Goal: Task Accomplishment & Management: Manage account settings

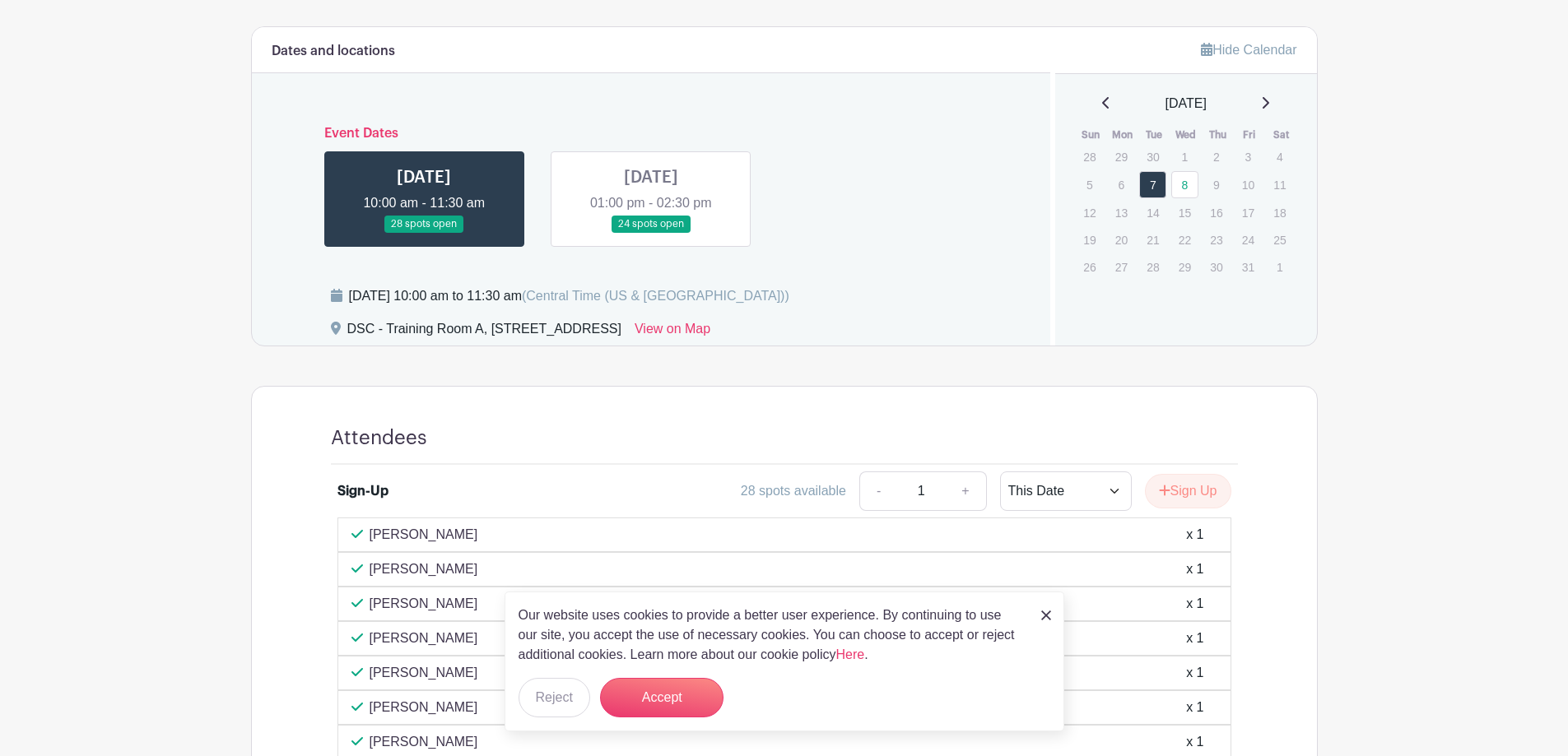
scroll to position [614, 0]
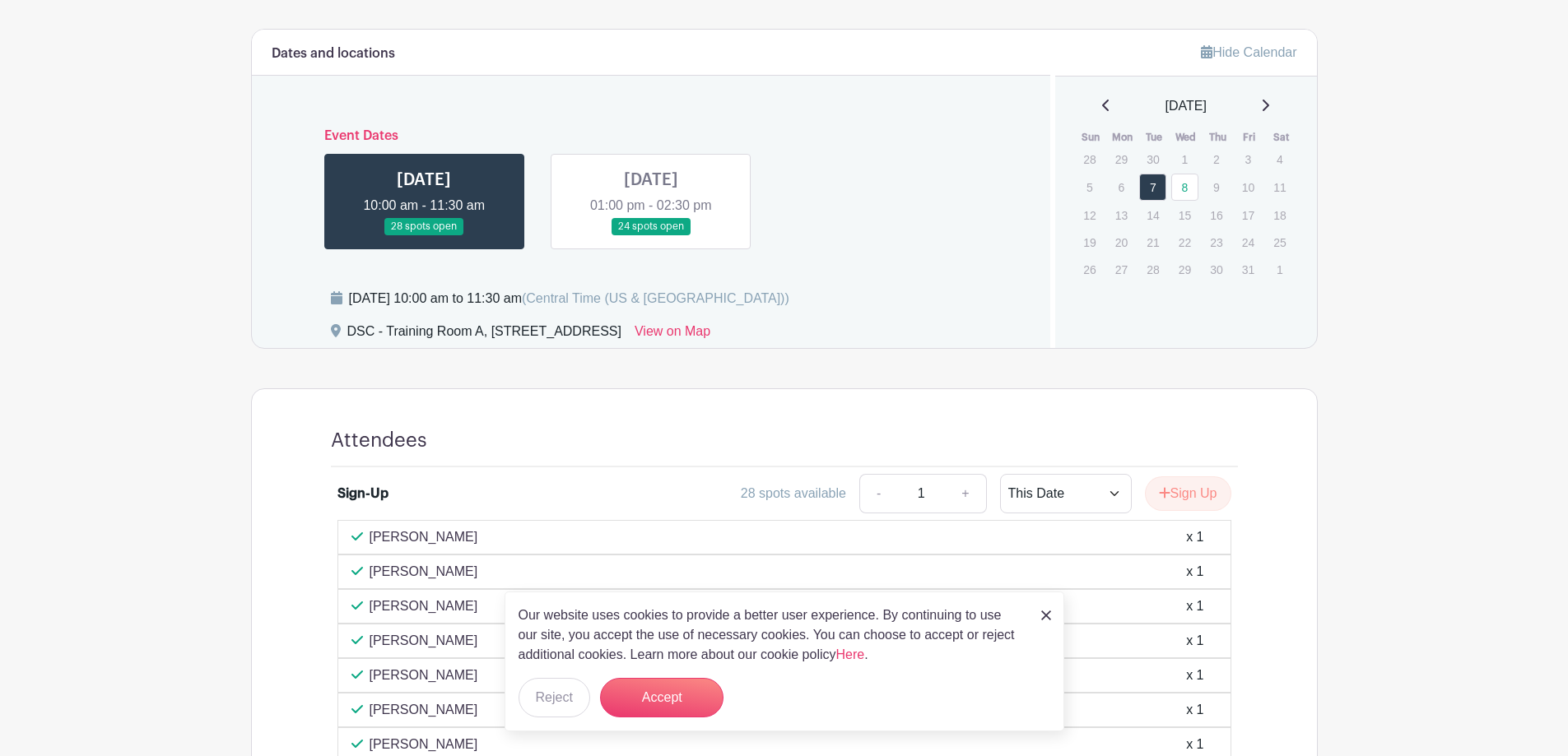
click at [651, 235] on link at bounding box center [651, 235] width 0 height 0
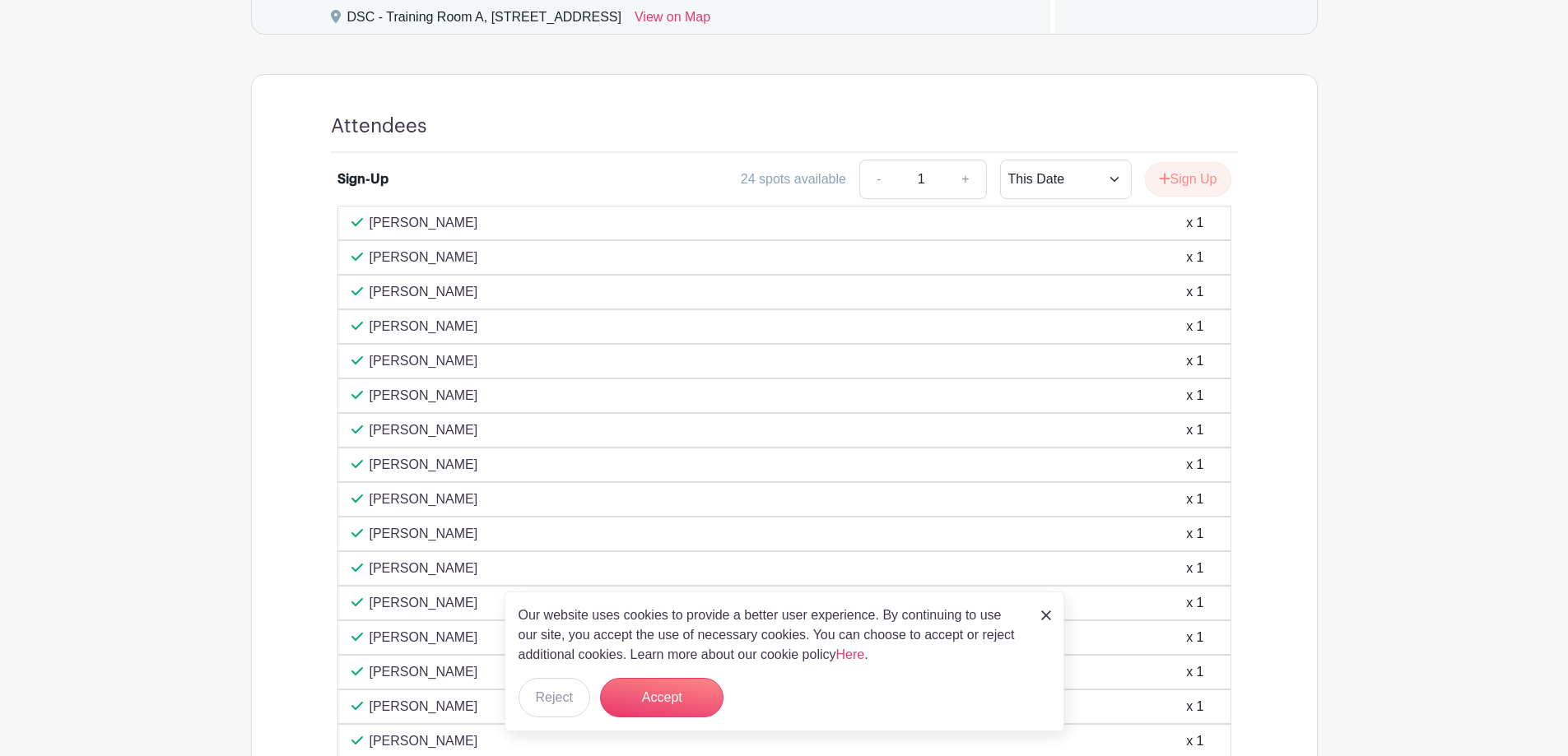
scroll to position [1081, 0]
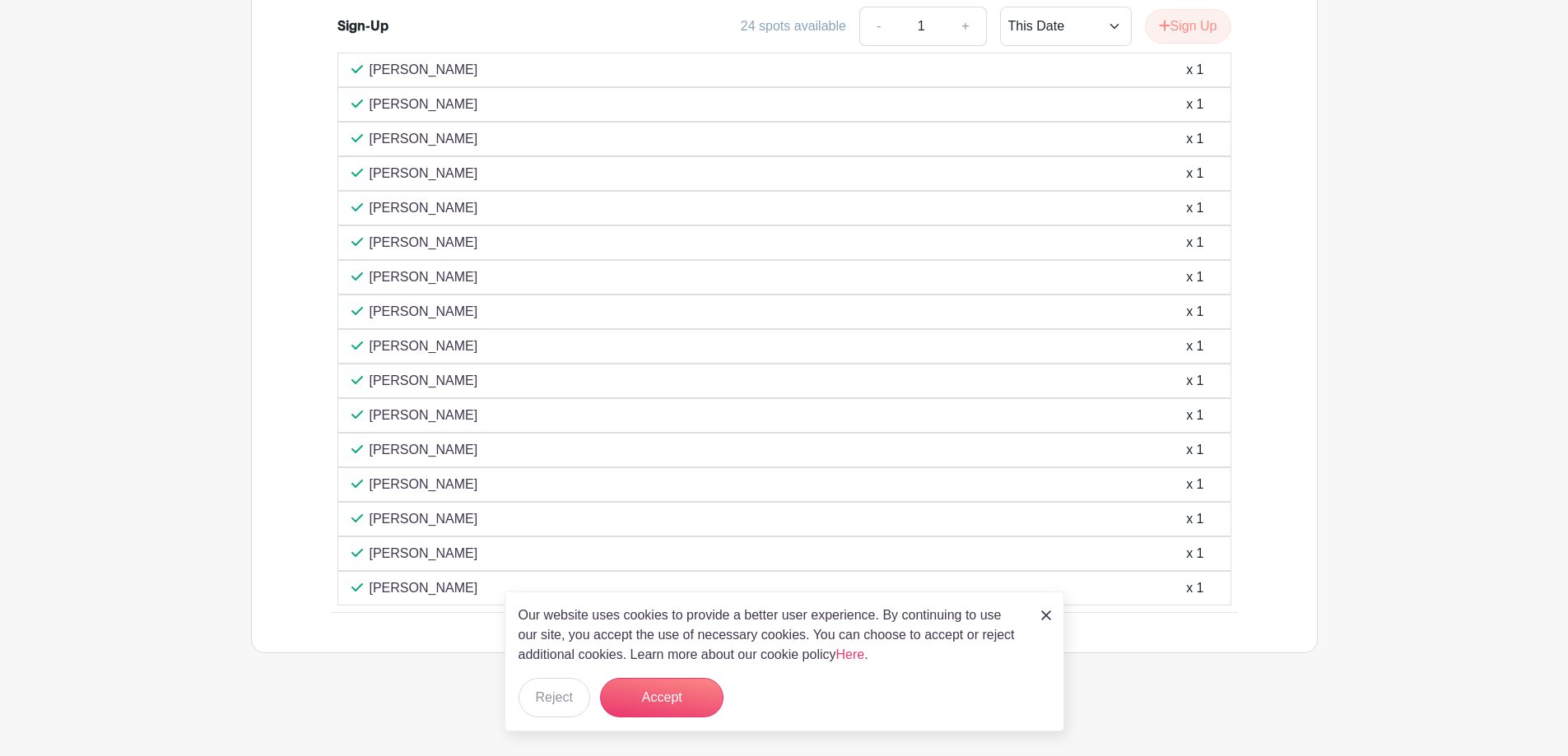
click at [1208, 553] on div "Ahymara Sanchez x 1" at bounding box center [784, 553] width 866 height 19
click at [561, 691] on button "Reject" at bounding box center [554, 698] width 71 height 40
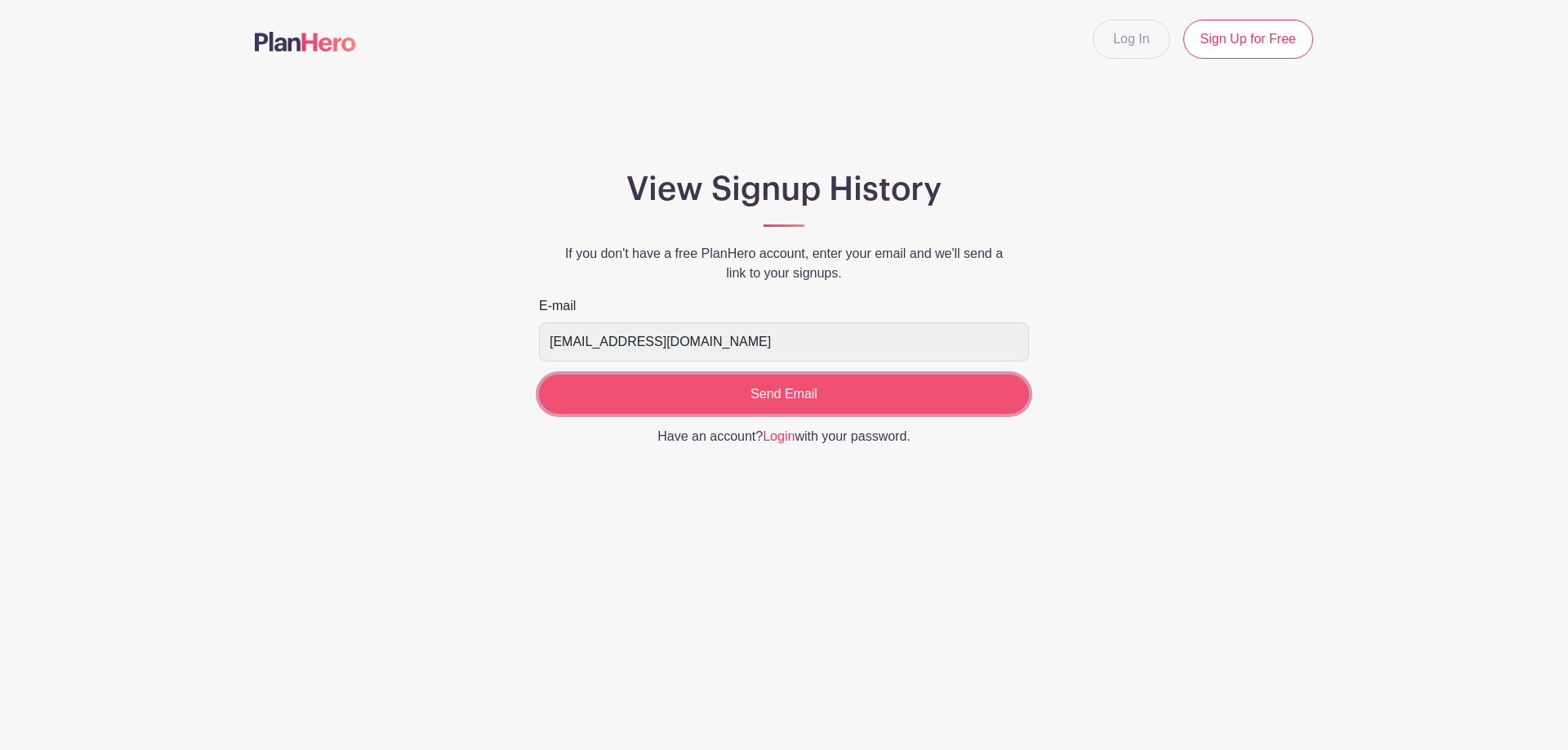
click at [961, 406] on input "Send Email" at bounding box center [784, 394] width 490 height 39
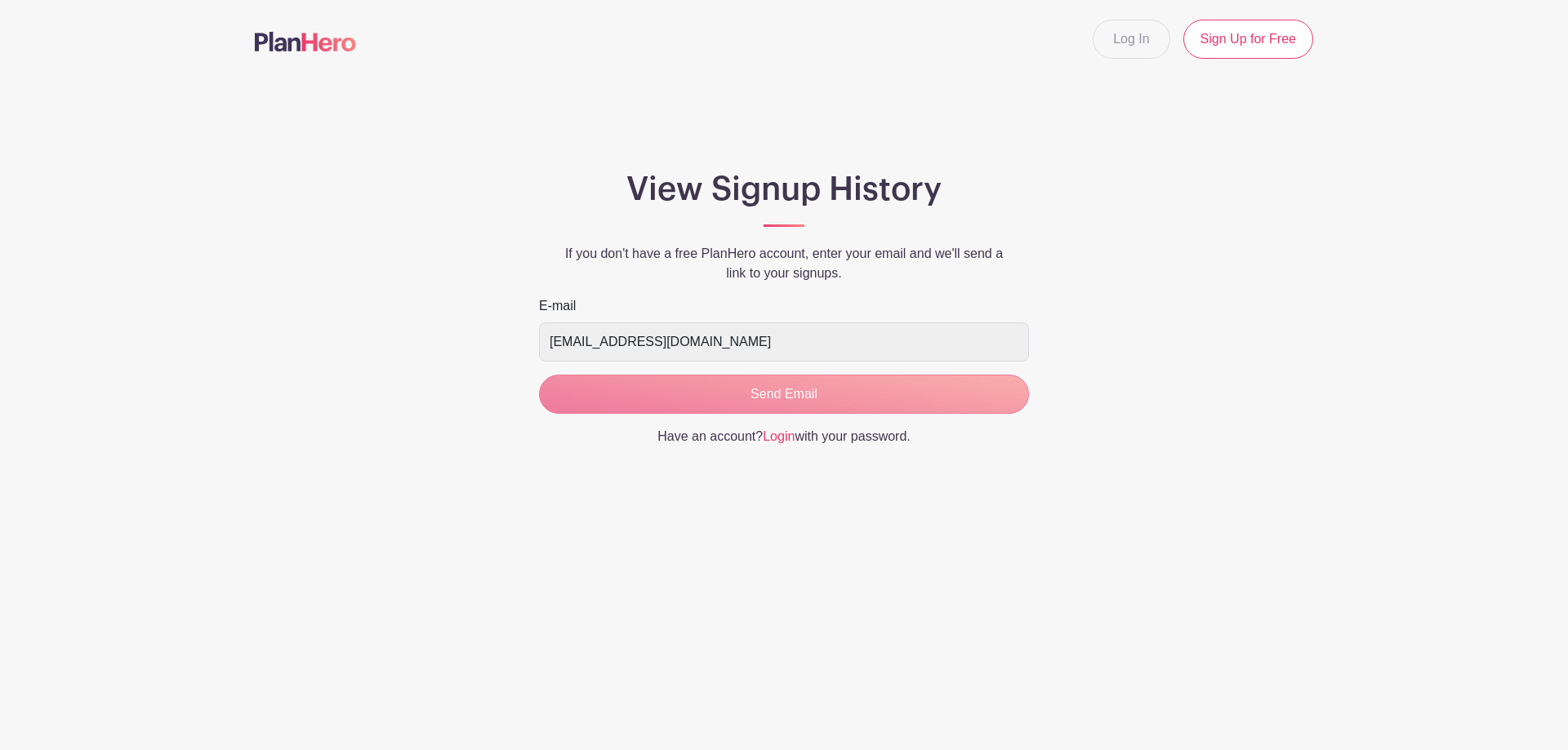
click at [746, 390] on form "E-mail sanchezahymara@aurora.il.us Send Email" at bounding box center [784, 355] width 490 height 117
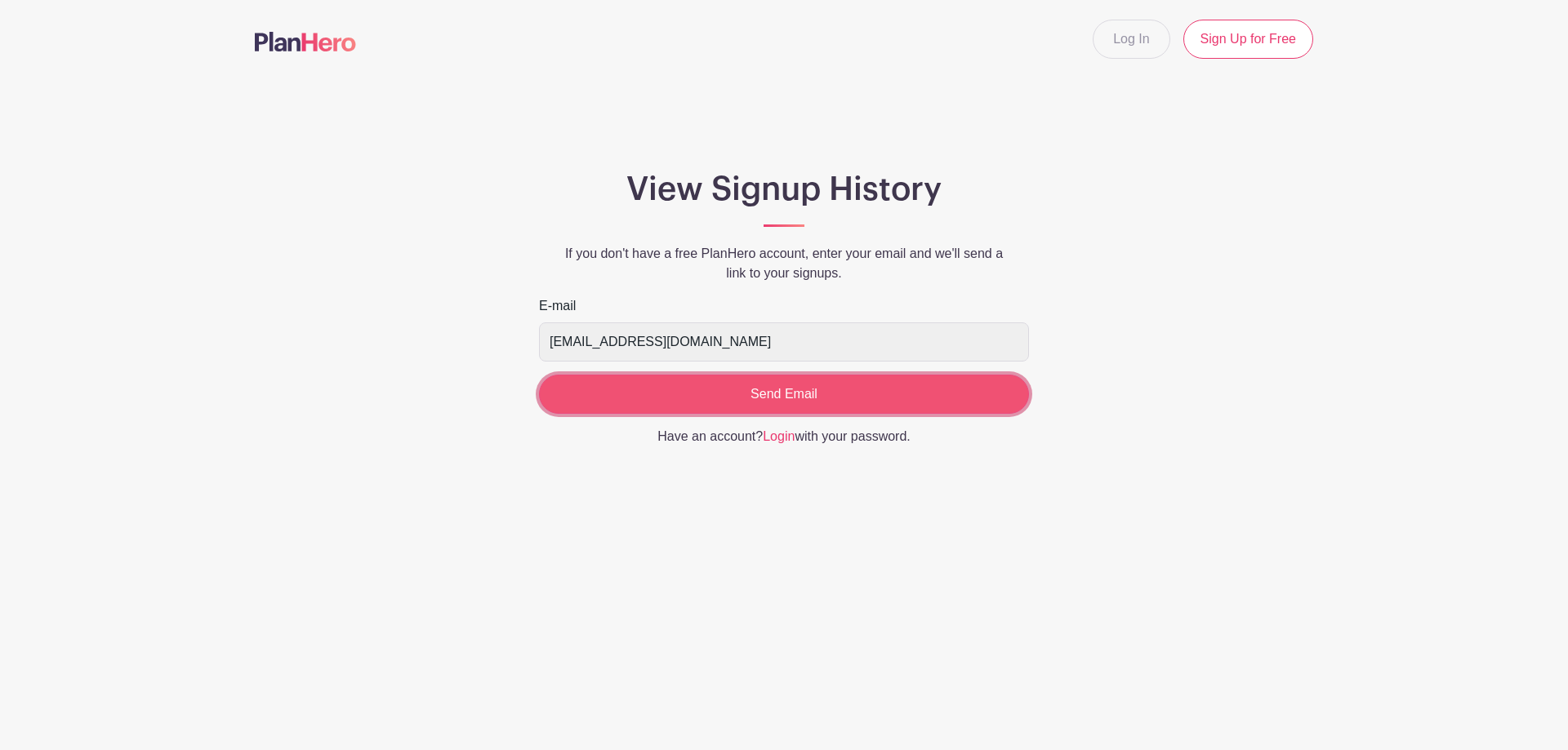
click at [872, 406] on input "Send Email" at bounding box center [784, 394] width 490 height 39
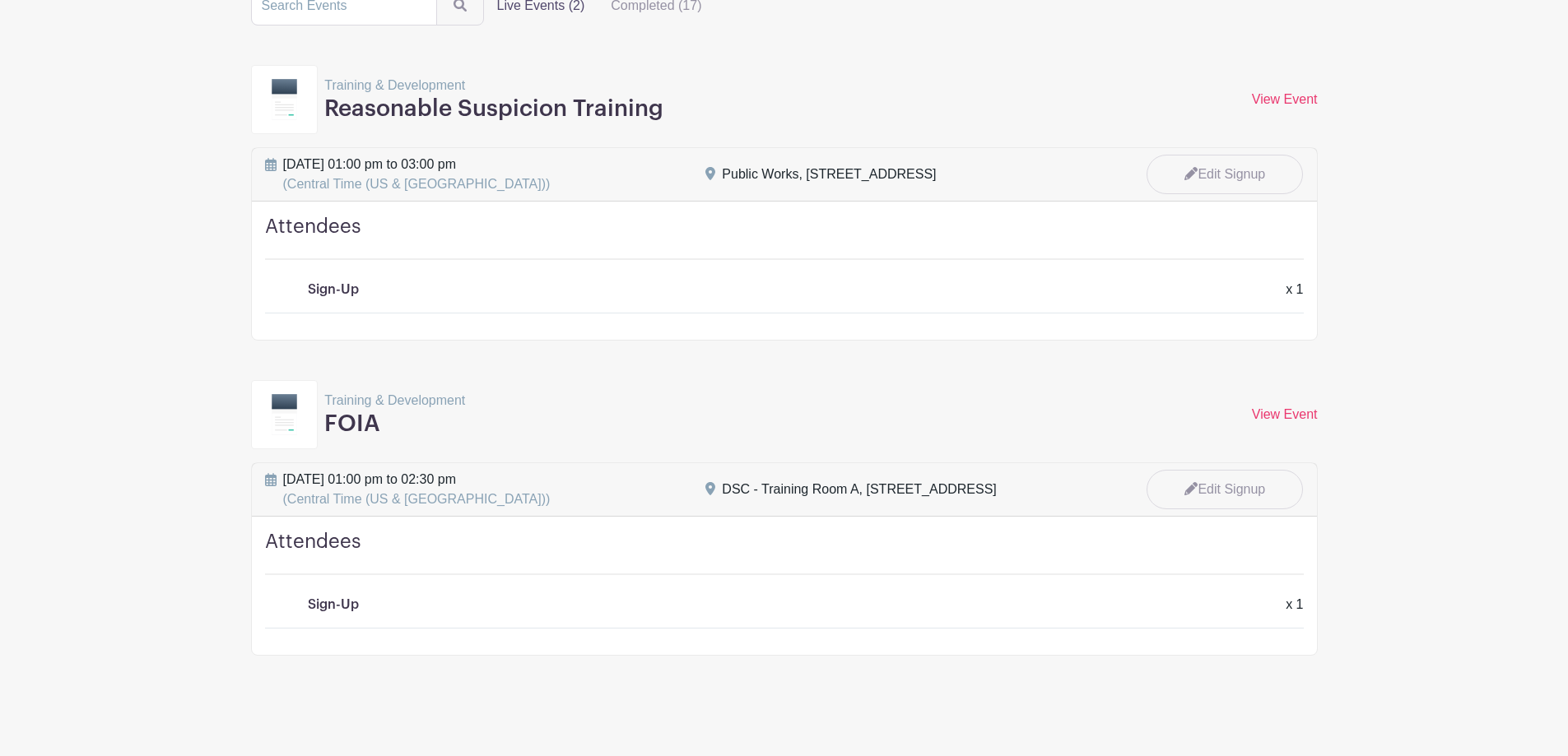
scroll to position [135, 0]
click at [1230, 485] on link "Edit Signup" at bounding box center [1224, 488] width 156 height 43
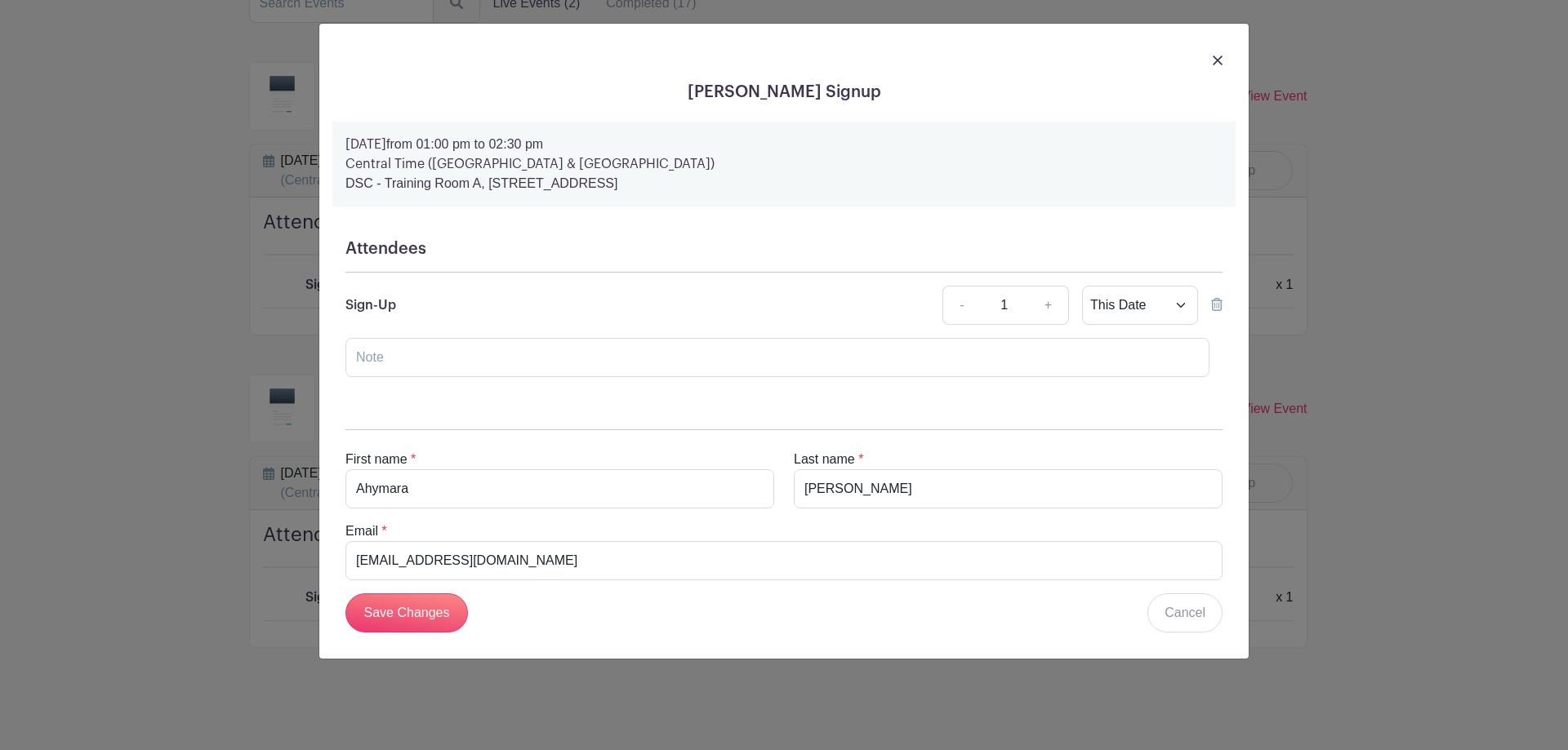
click at [1213, 307] on icon at bounding box center [1216, 304] width 11 height 13
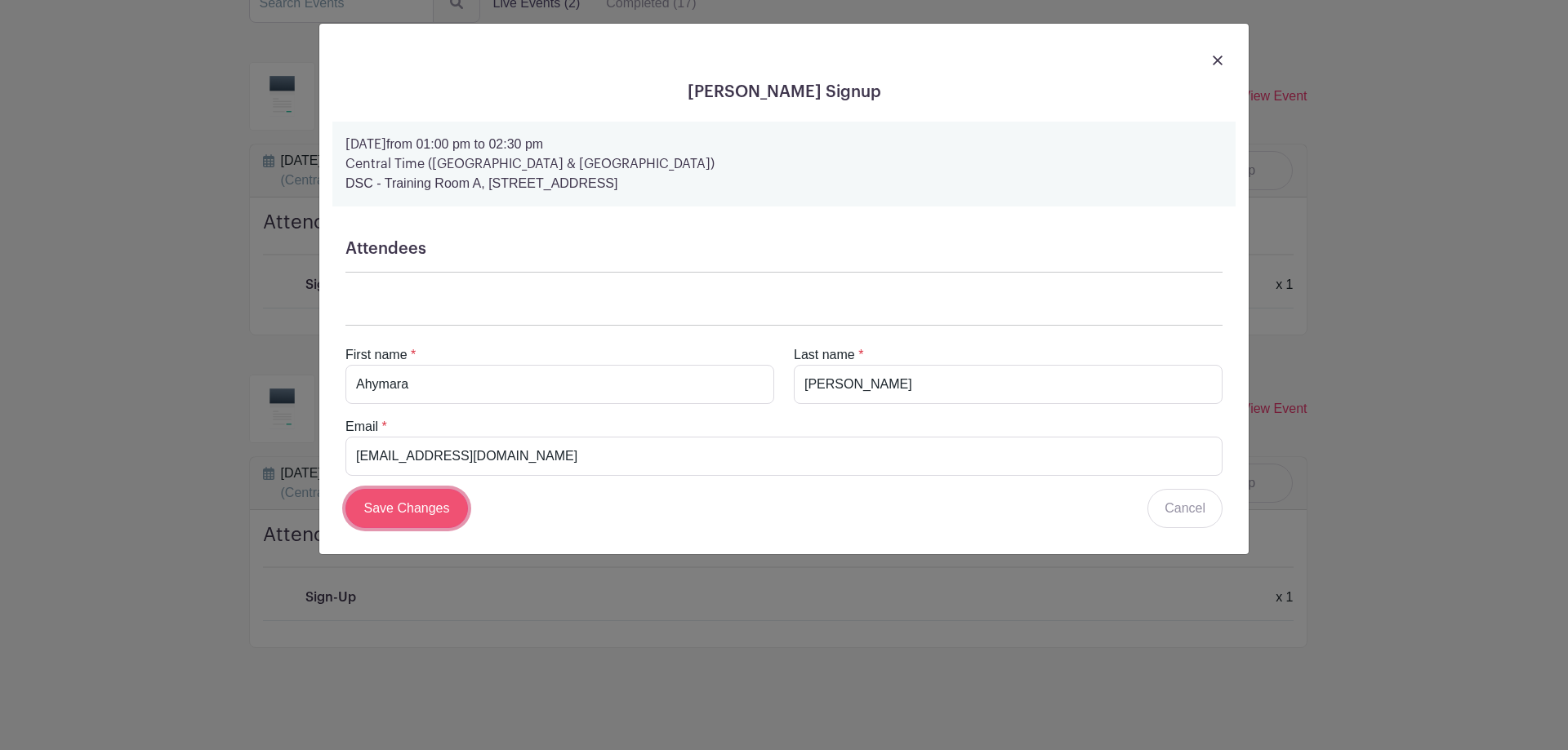
click at [437, 508] on input "Save Changes" at bounding box center [407, 508] width 122 height 39
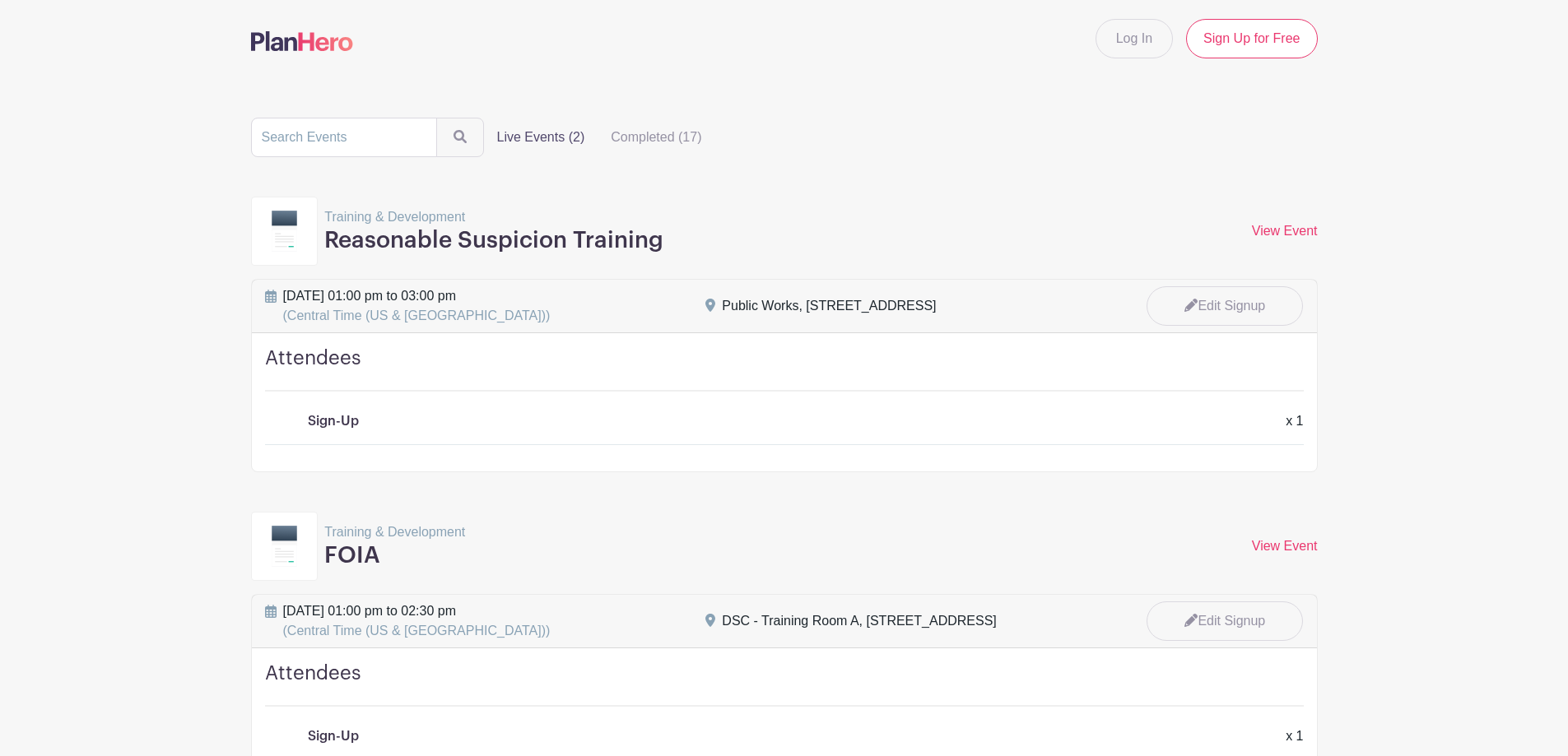
scroll to position [0, 0]
